Goal: Information Seeking & Learning: Compare options

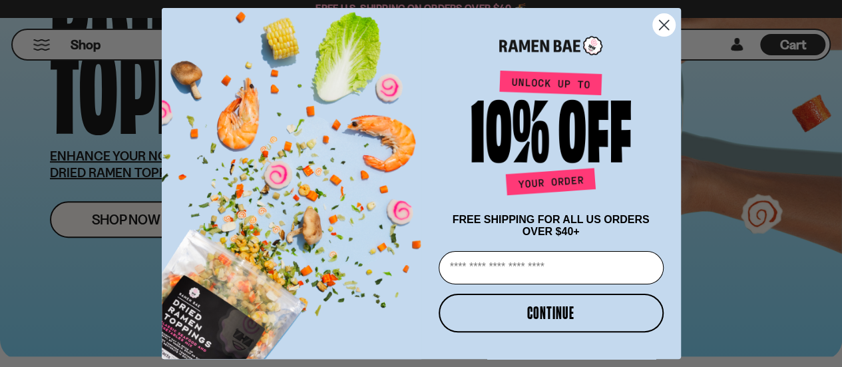
scroll to position [384, 0]
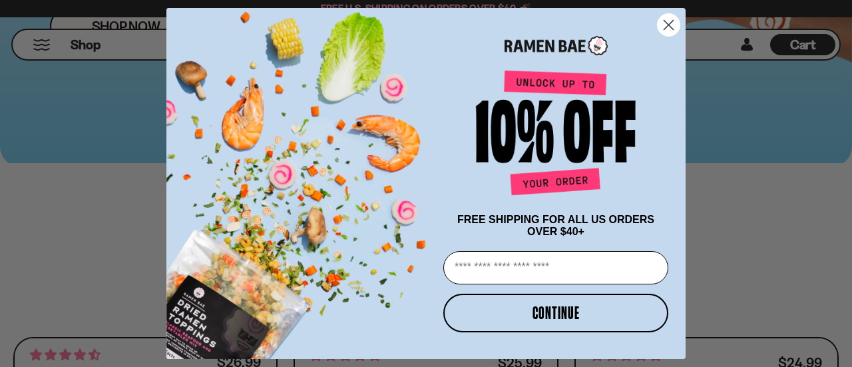
click at [677, 23] on circle "Close dialog" at bounding box center [669, 25] width 22 height 22
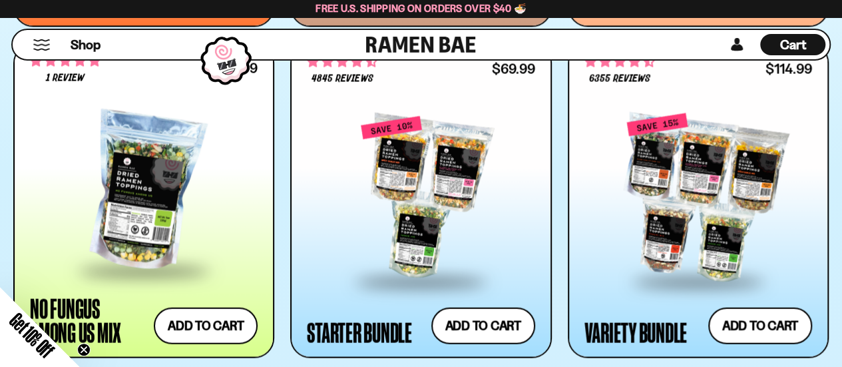
scroll to position [1338, 0]
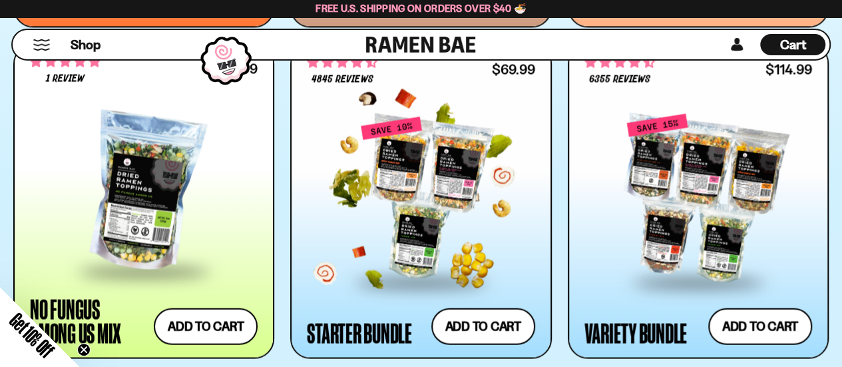
click at [376, 335] on div "Starter Bundle" at bounding box center [359, 333] width 105 height 24
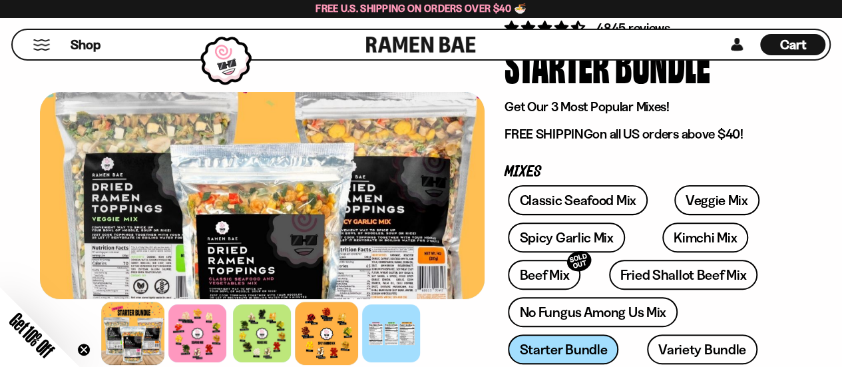
scroll to position [108, 0]
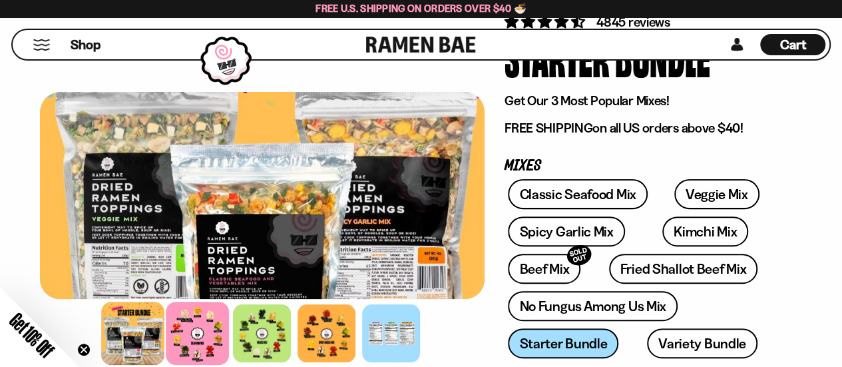
click at [195, 334] on div at bounding box center [198, 333] width 63 height 63
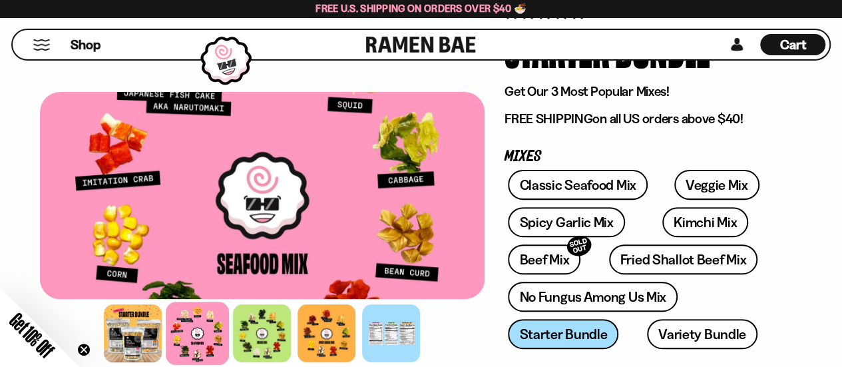
scroll to position [117, 0]
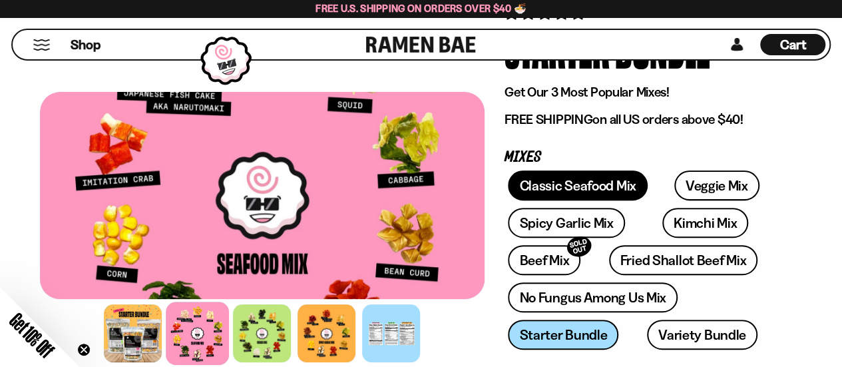
click at [573, 194] on link "Classic Seafood Mix" at bounding box center [577, 185] width 139 height 30
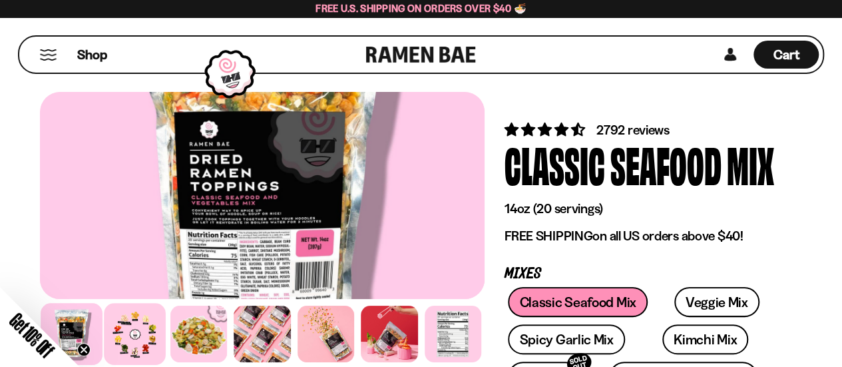
click at [154, 322] on div at bounding box center [136, 334] width 62 height 62
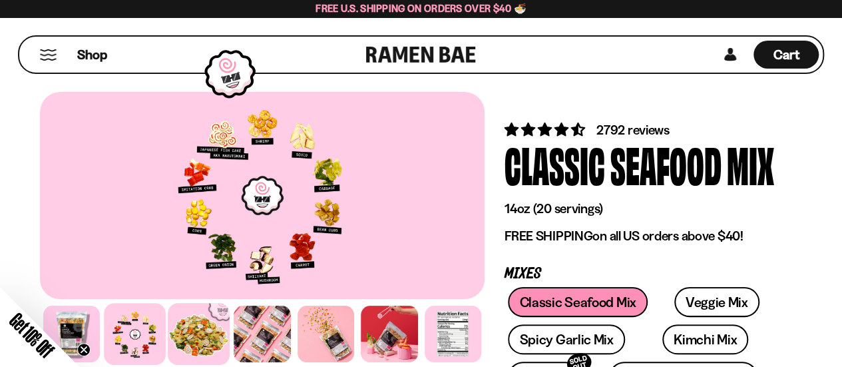
click at [213, 324] on div at bounding box center [199, 334] width 62 height 62
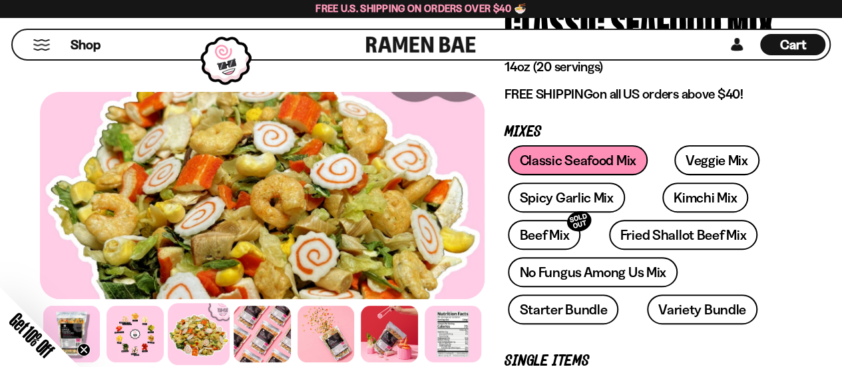
scroll to position [141, 0]
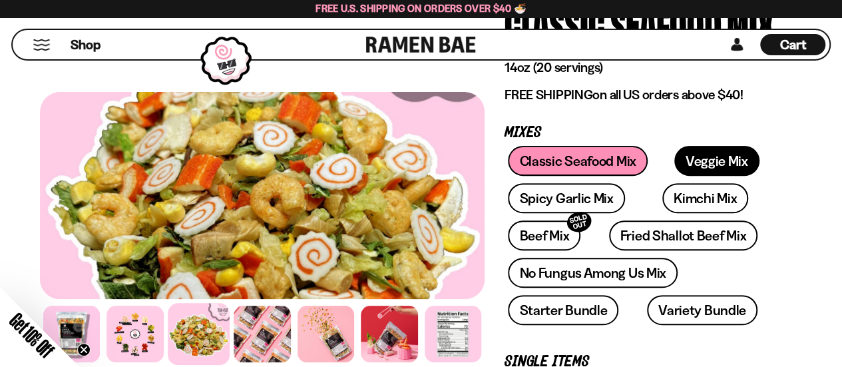
click at [720, 166] on link "Veggie Mix" at bounding box center [717, 161] width 85 height 30
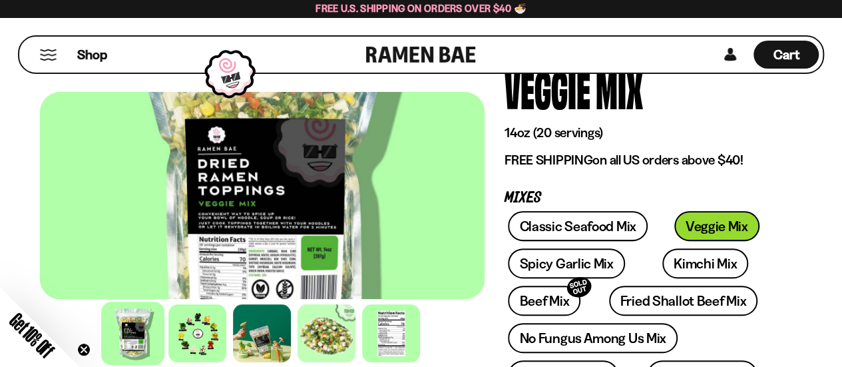
scroll to position [80, 0]
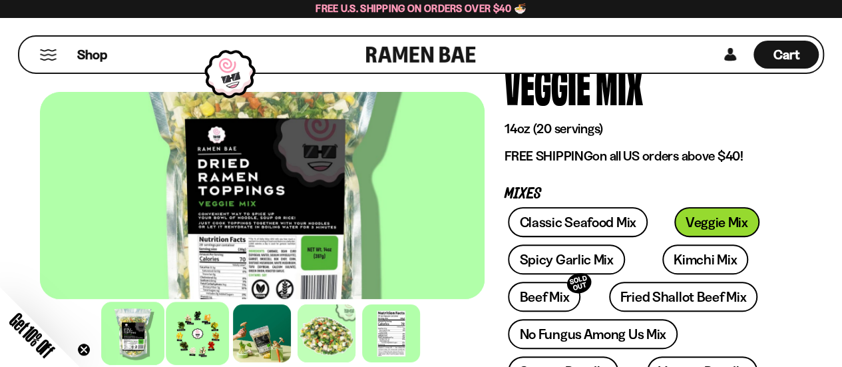
click at [198, 346] on div at bounding box center [198, 333] width 63 height 63
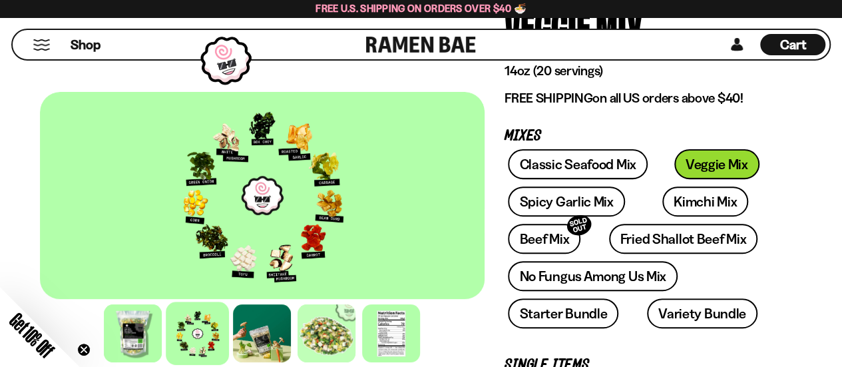
scroll to position [139, 0]
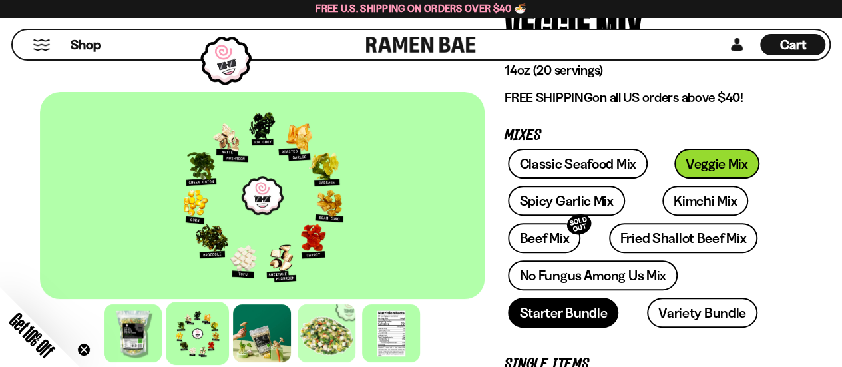
click at [561, 314] on link "Starter Bundle" at bounding box center [563, 313] width 111 height 30
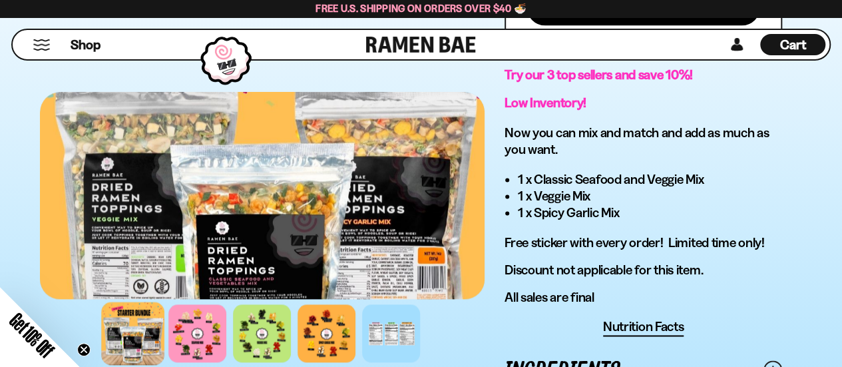
scroll to position [839, 0]
